Goal: Use online tool/utility

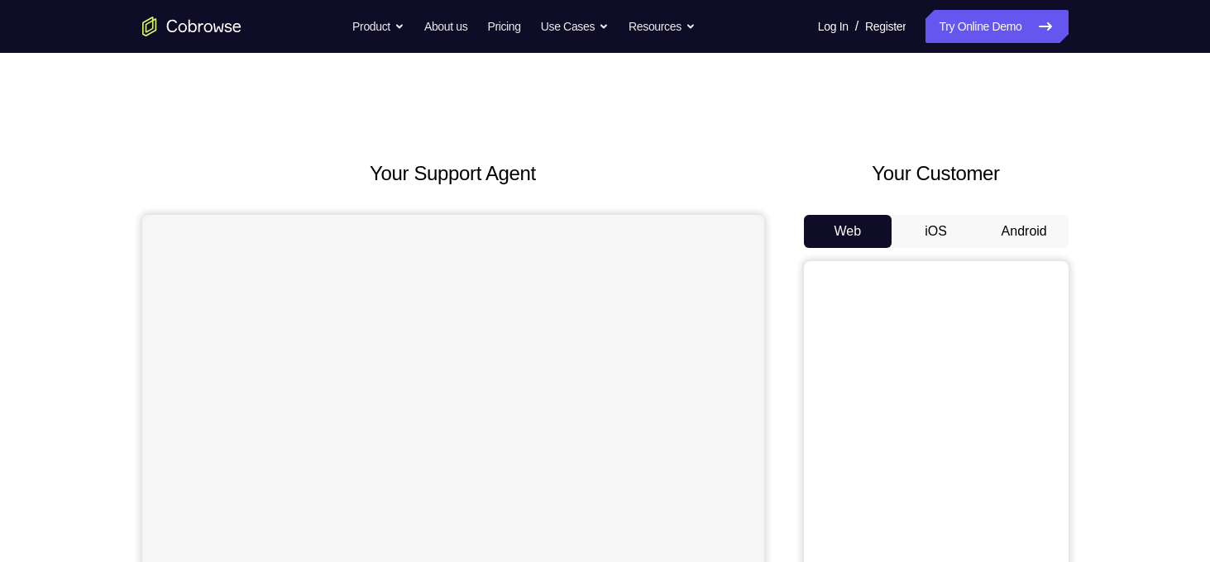
click at [1030, 227] on button "Android" at bounding box center [1024, 231] width 88 height 33
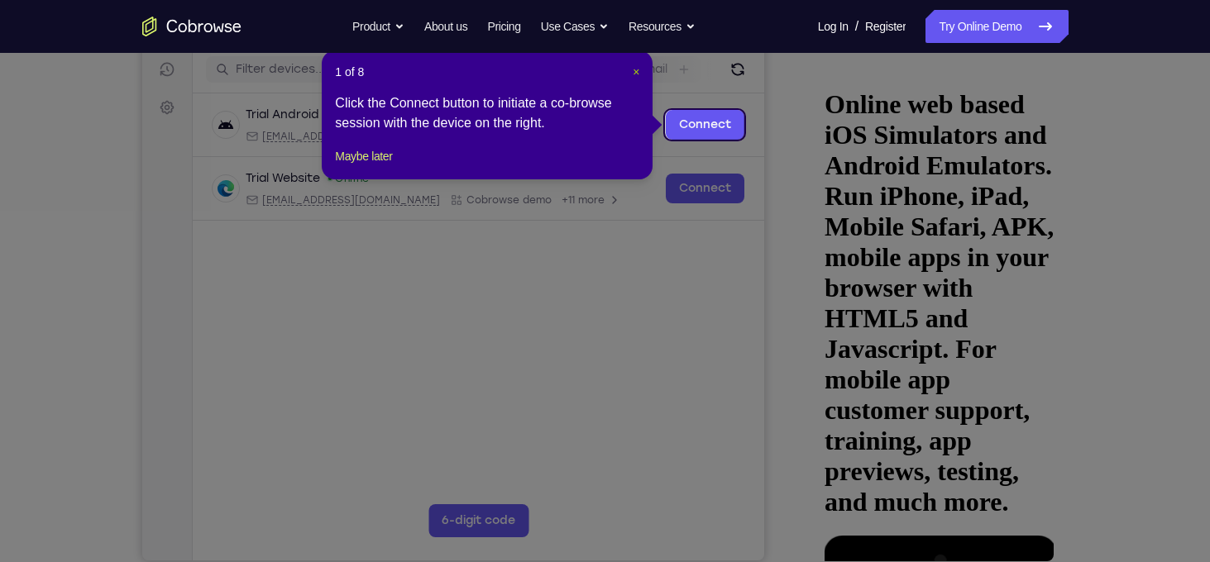
click at [638, 69] on span "×" at bounding box center [636, 71] width 7 height 13
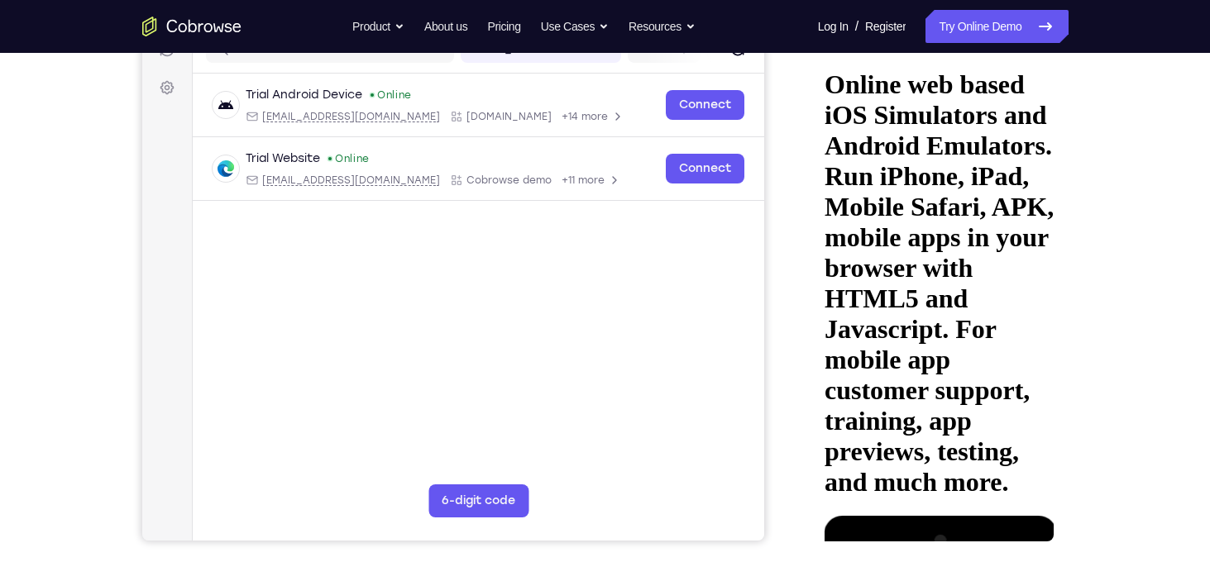
scroll to position [226, 0]
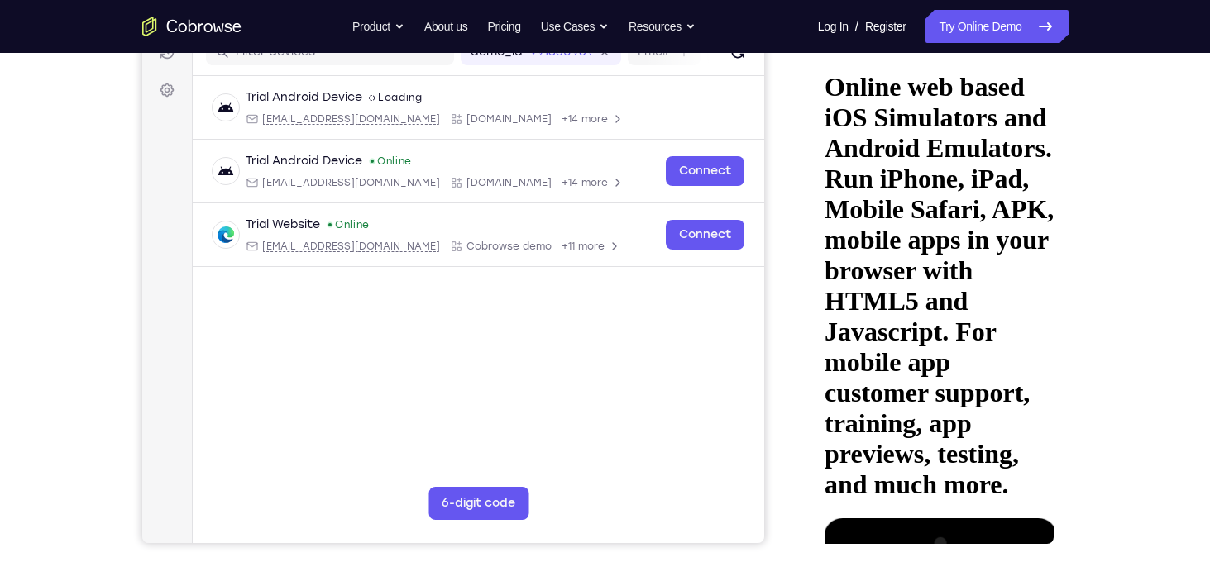
scroll to position [268, 0]
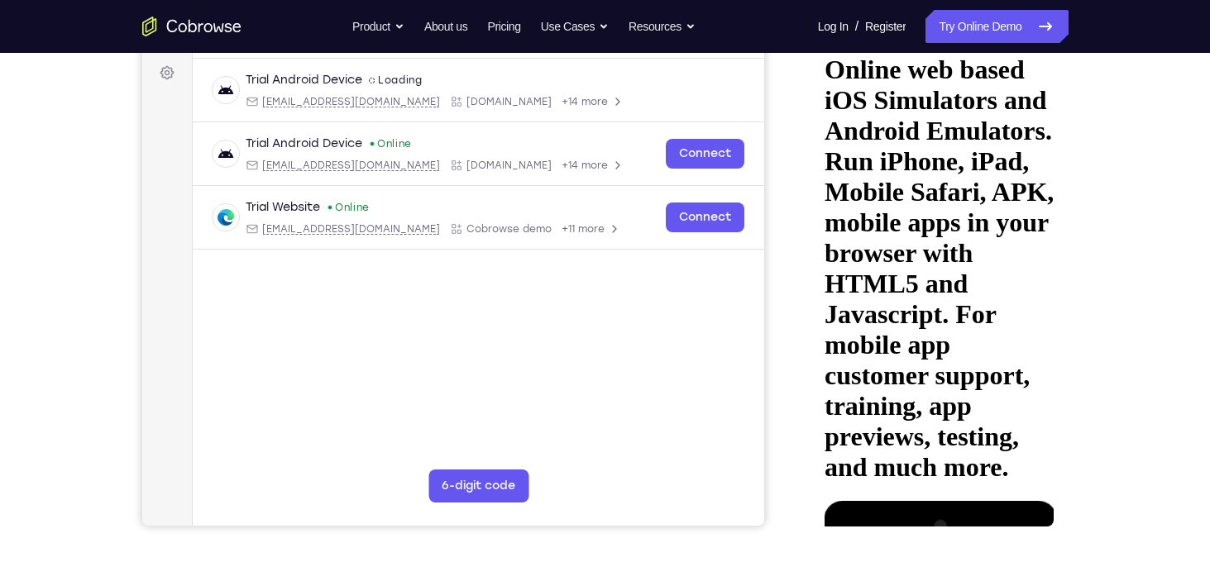
scroll to position [236, 0]
